Goal: Check status: Check status

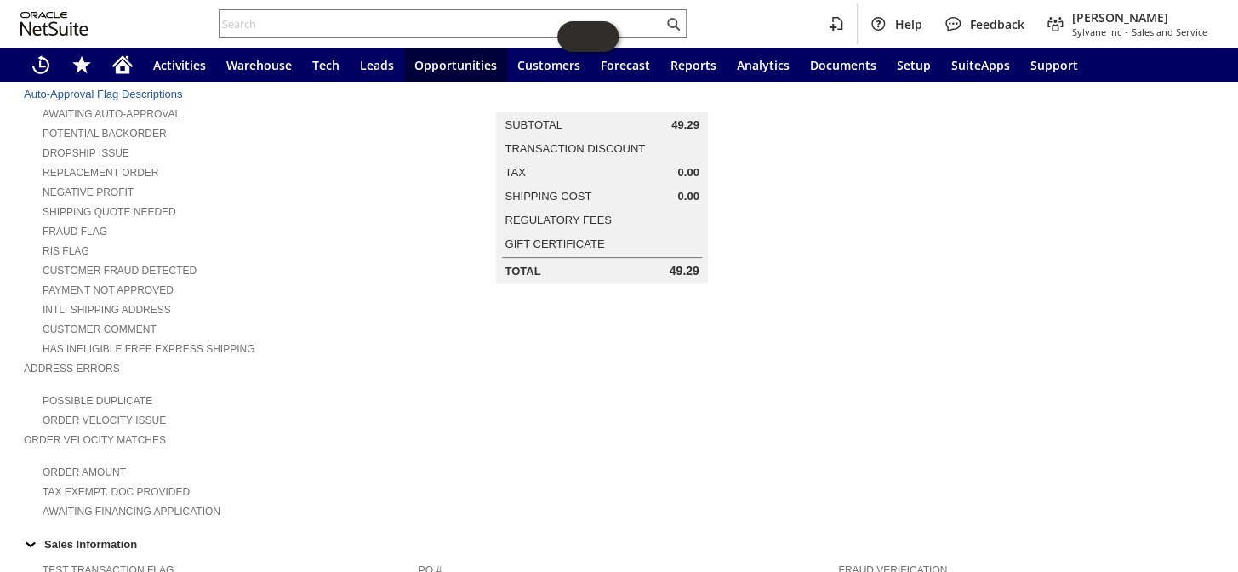
scroll to position [77, 0]
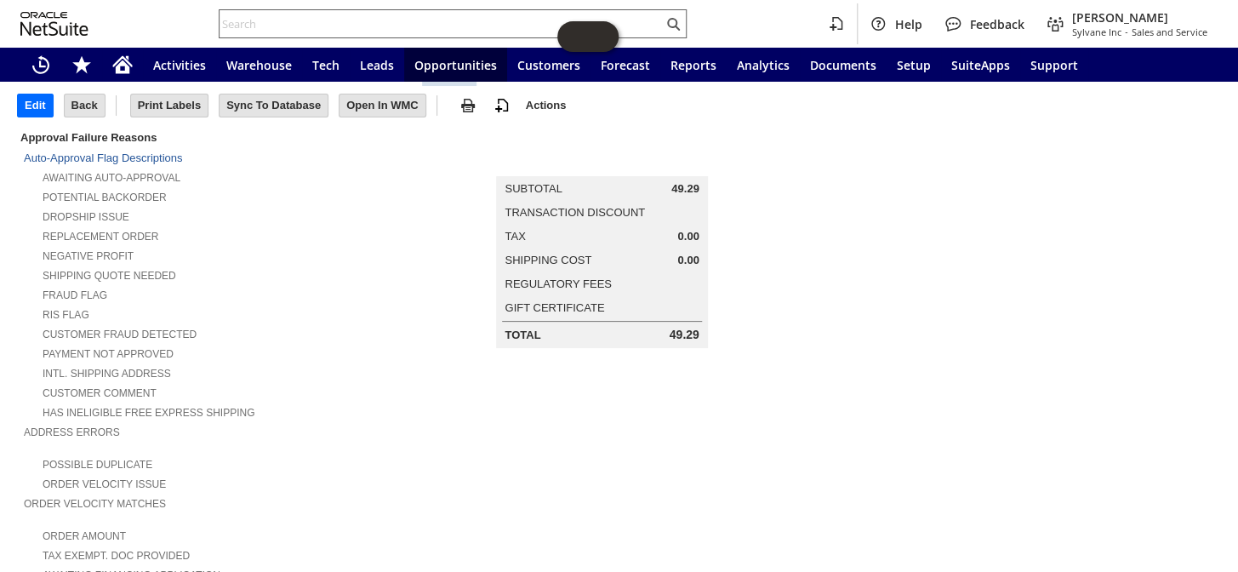
click at [313, 25] on input "text" at bounding box center [441, 24] width 443 height 20
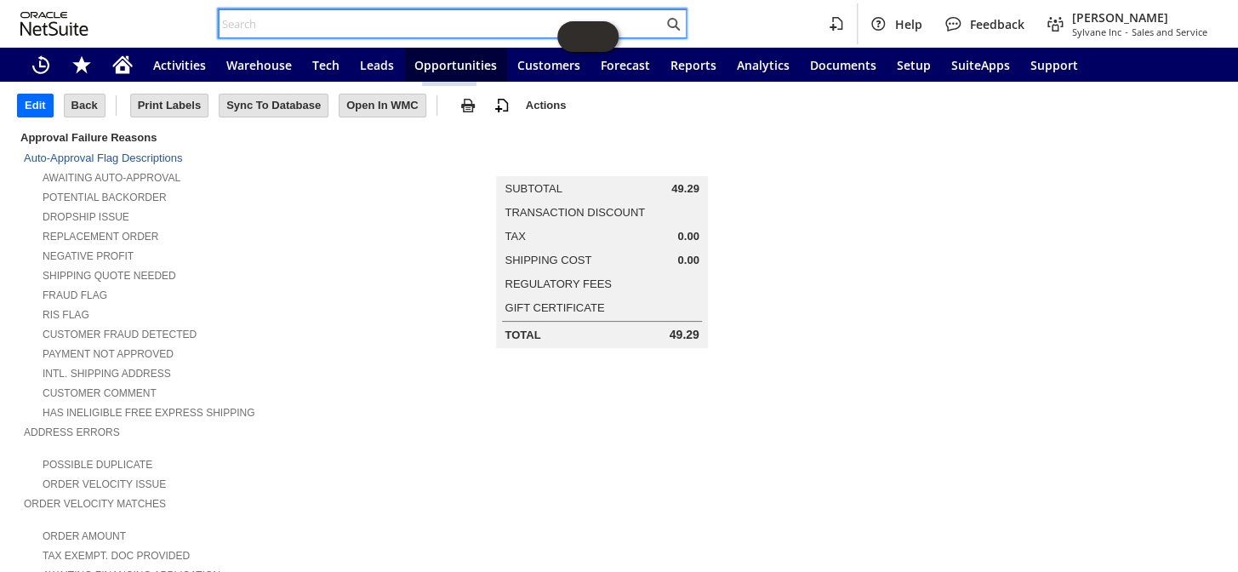
paste input "S1350555"
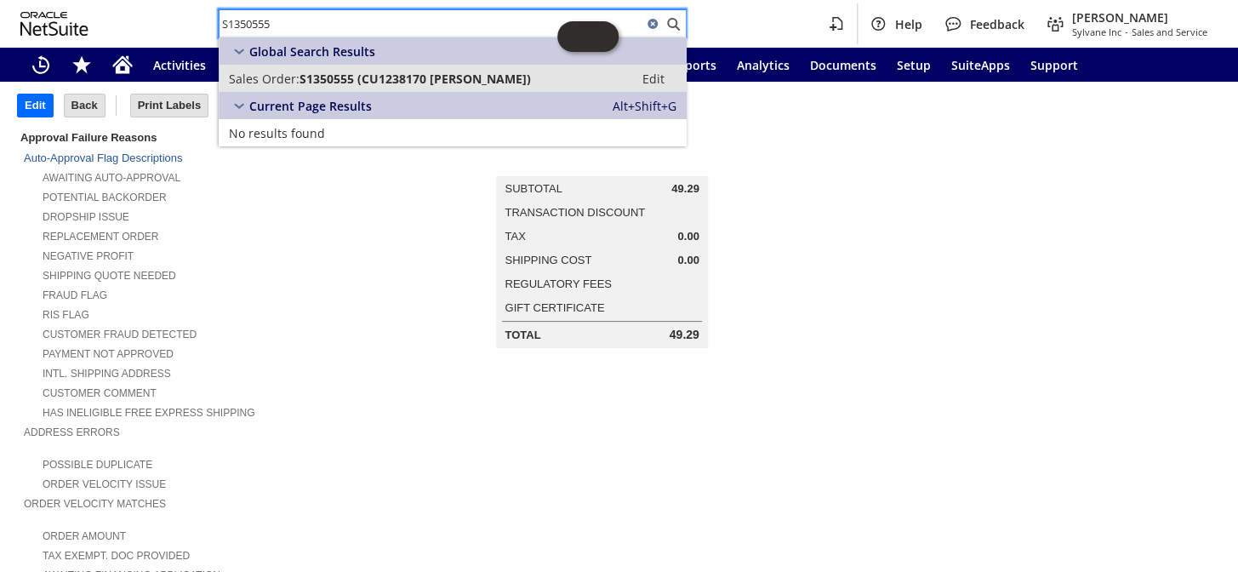
type input "S1350555"
click at [350, 78] on span "S1350555 (CU1238170 cary kaufman)" at bounding box center [415, 79] width 231 height 16
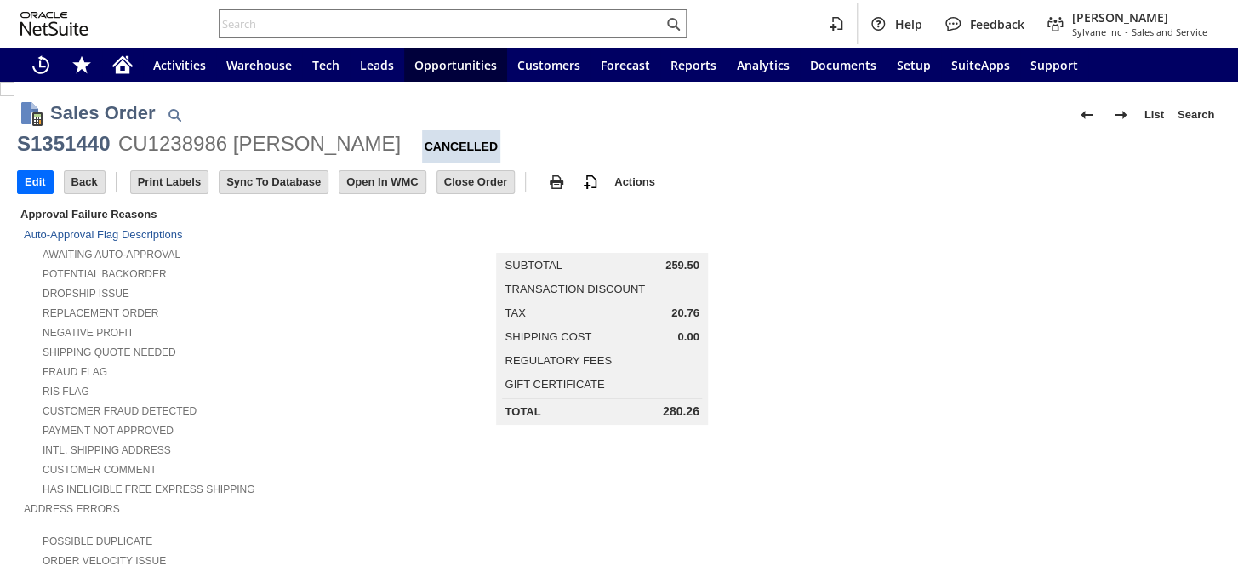
scroll to position [924, 0]
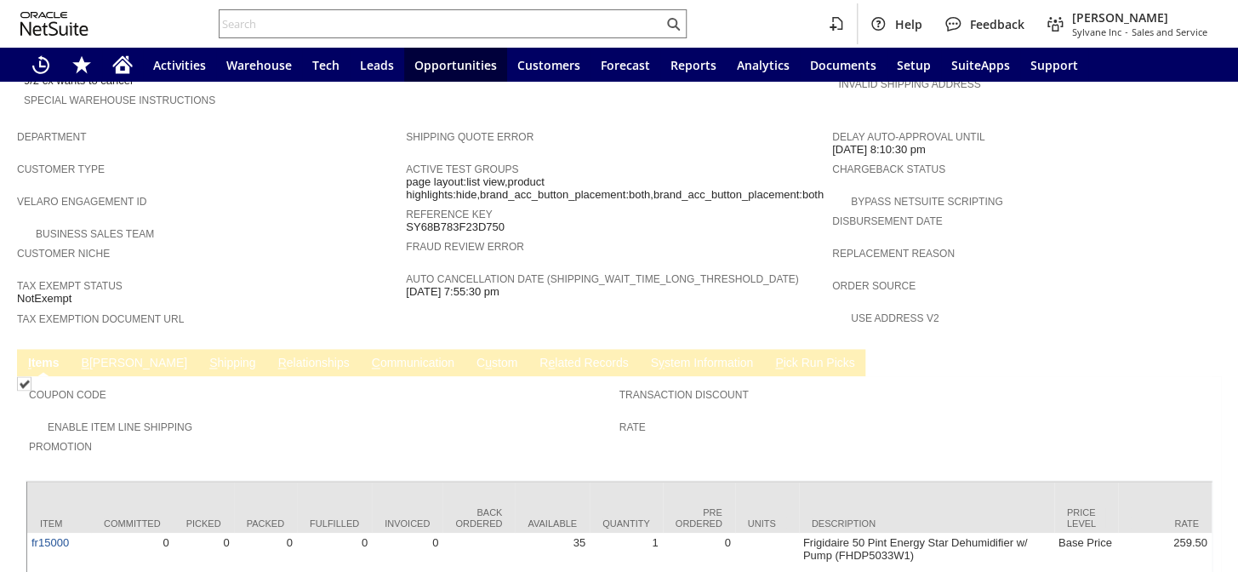
click at [368, 356] on link "C ommunication" at bounding box center [413, 364] width 91 height 16
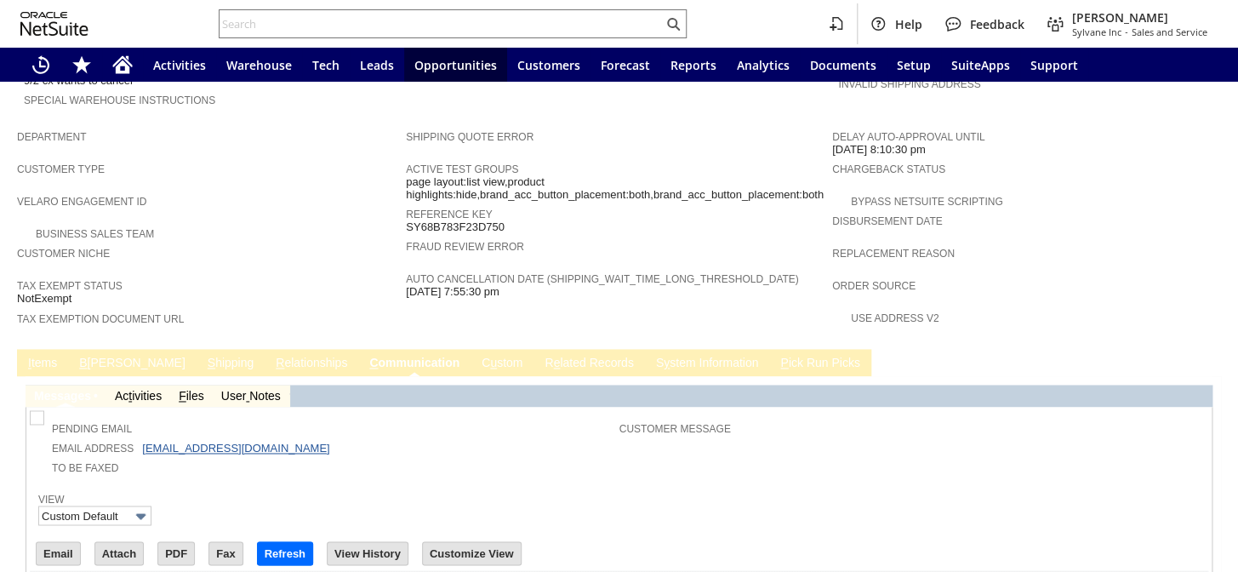
scroll to position [0, 0]
click at [540, 356] on link "R e lated Records" at bounding box center [588, 364] width 97 height 16
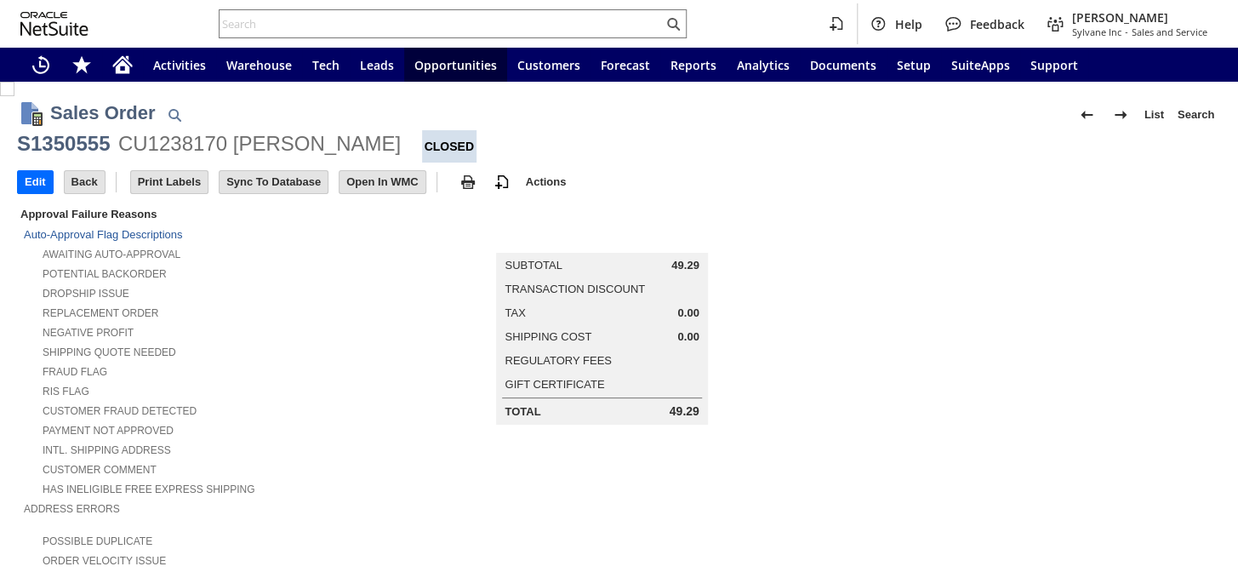
scroll to position [696, 0]
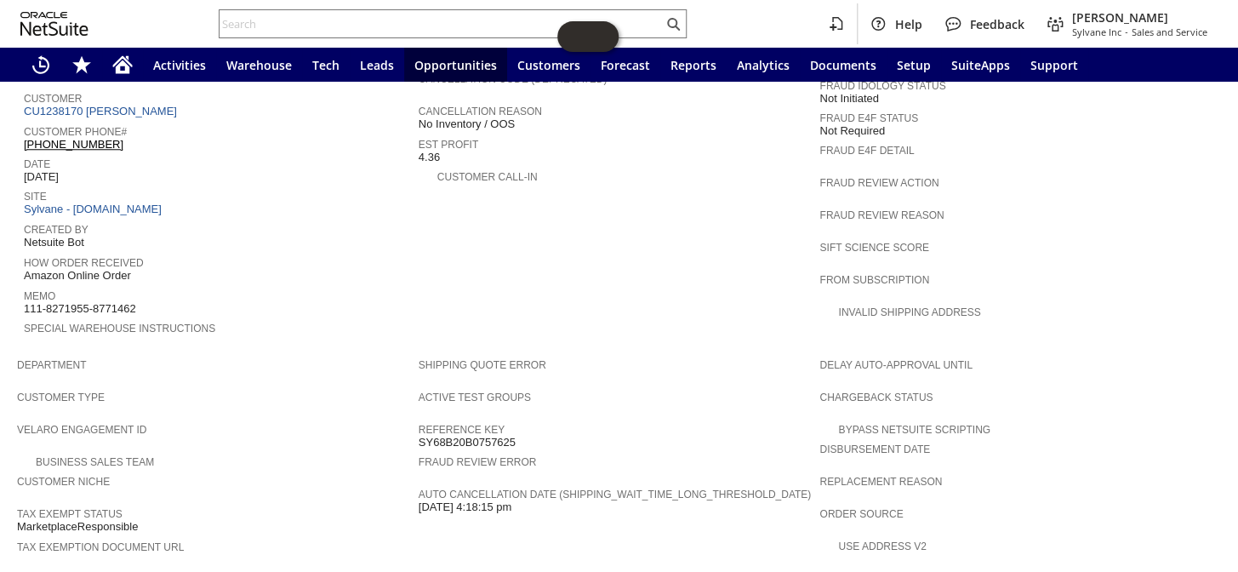
drag, startPoint x: 34, startPoint y: 258, endPoint x: 26, endPoint y: 265, distance: 10.9
click at [26, 285] on div "Memo 111-8271955-8771462" at bounding box center [217, 300] width 386 height 31
